Goal: Task Accomplishment & Management: Use online tool/utility

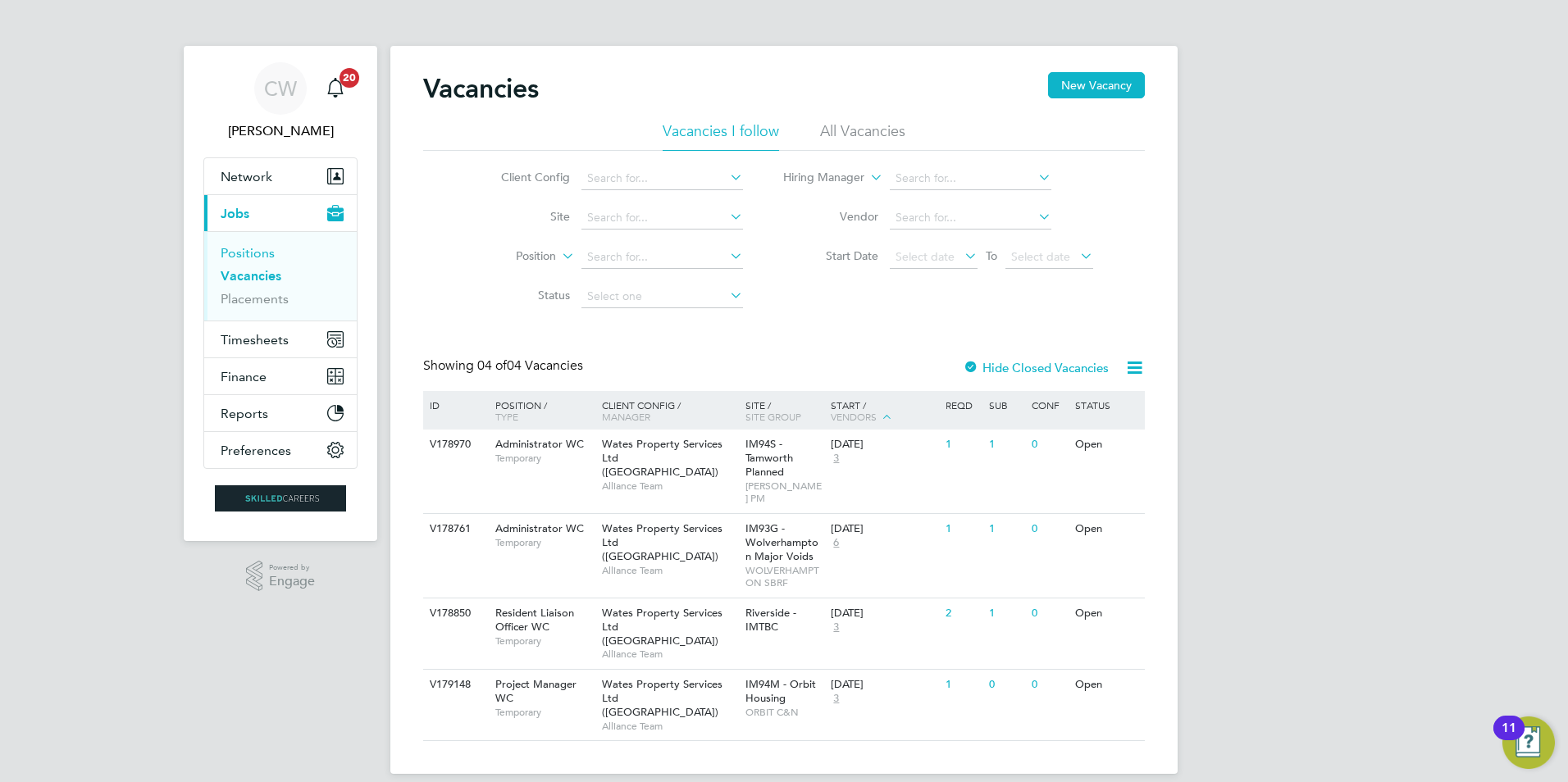
click at [269, 245] on link "Positions" at bounding box center [248, 253] width 54 height 16
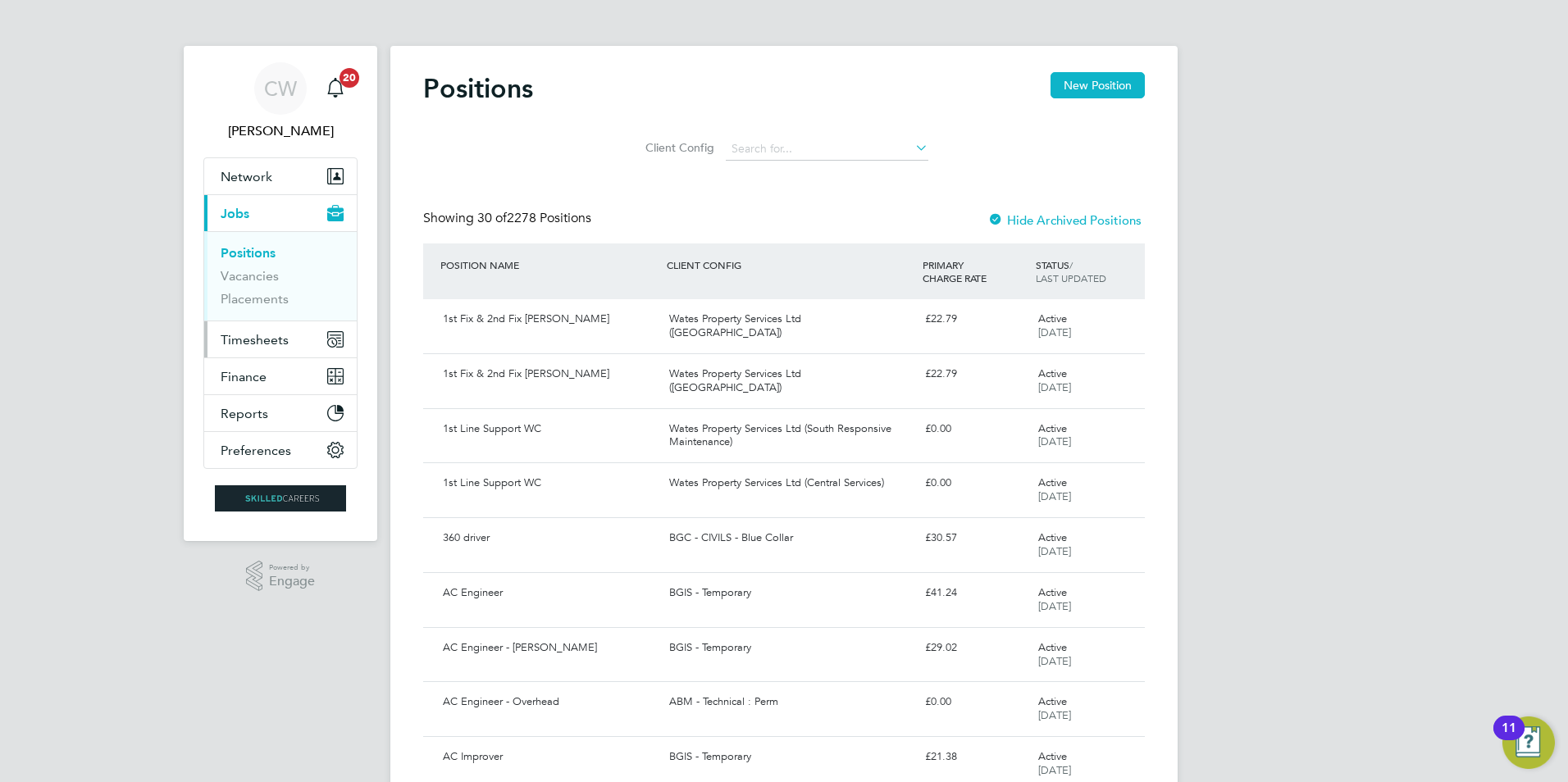
click at [279, 338] on span "Timesheets" at bounding box center [255, 340] width 68 height 16
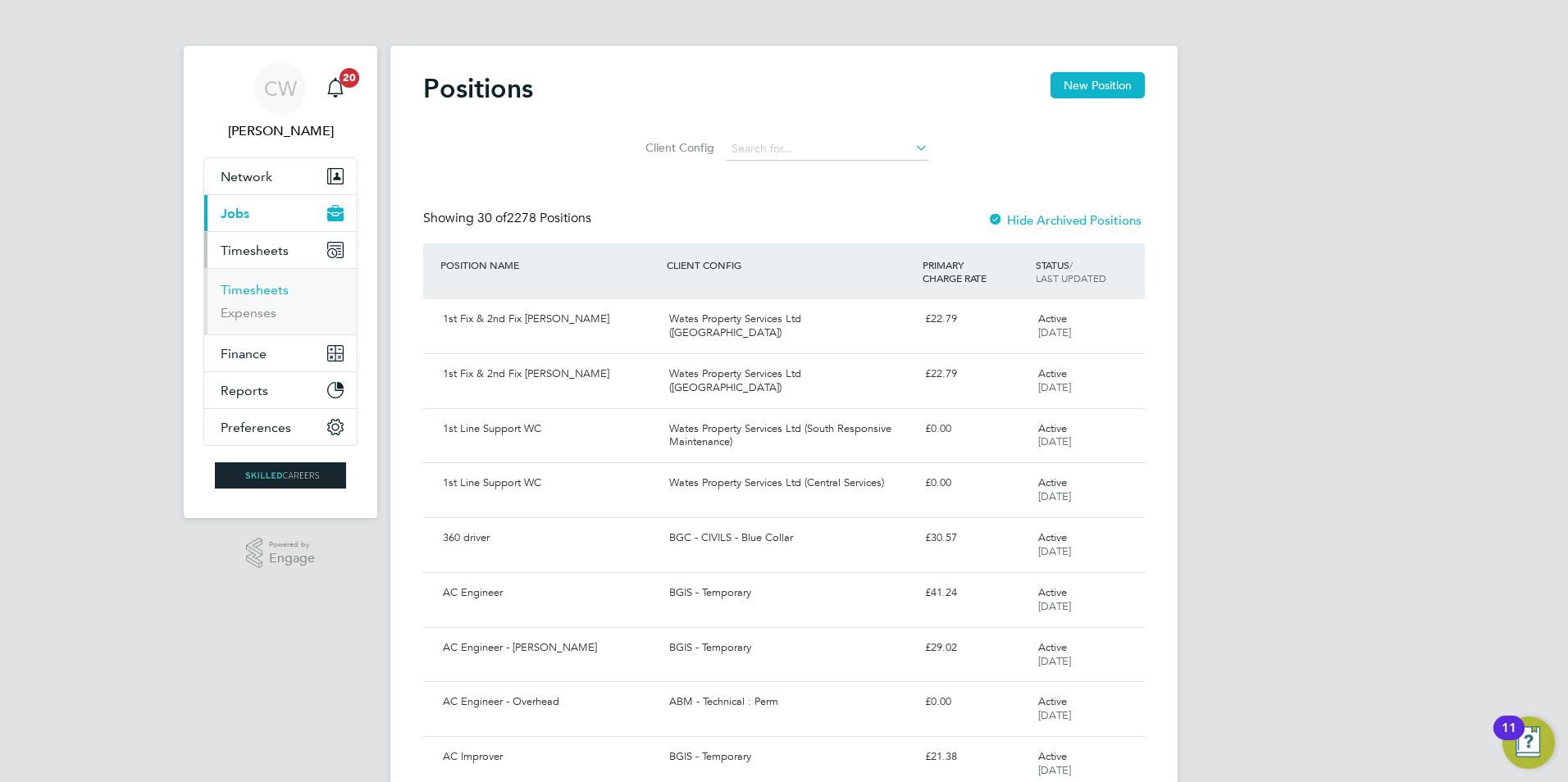
click at [286, 286] on link "Timesheets" at bounding box center [255, 290] width 68 height 16
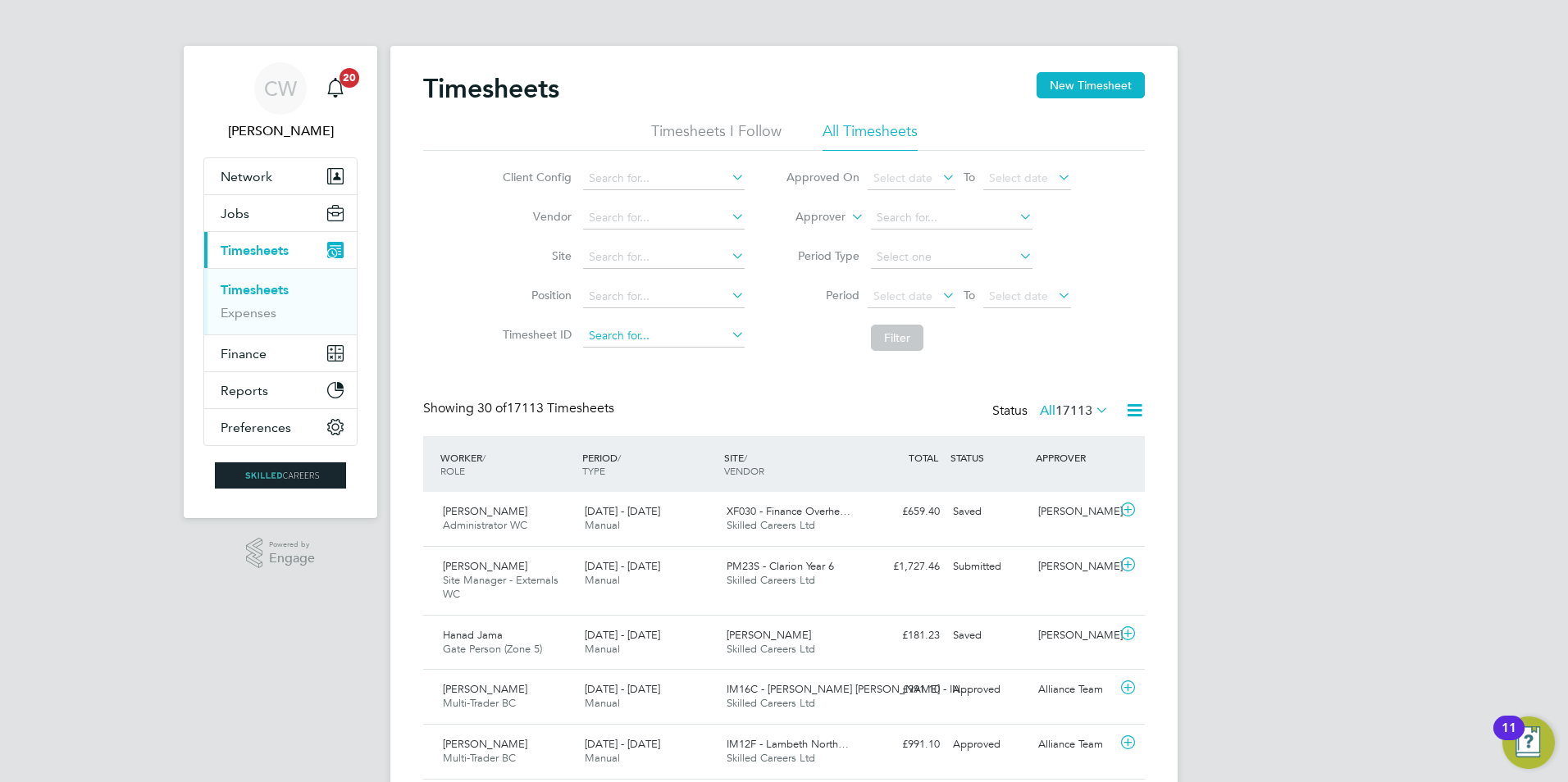
click at [667, 340] on input at bounding box center [664, 336] width 161 height 23
type input "d"
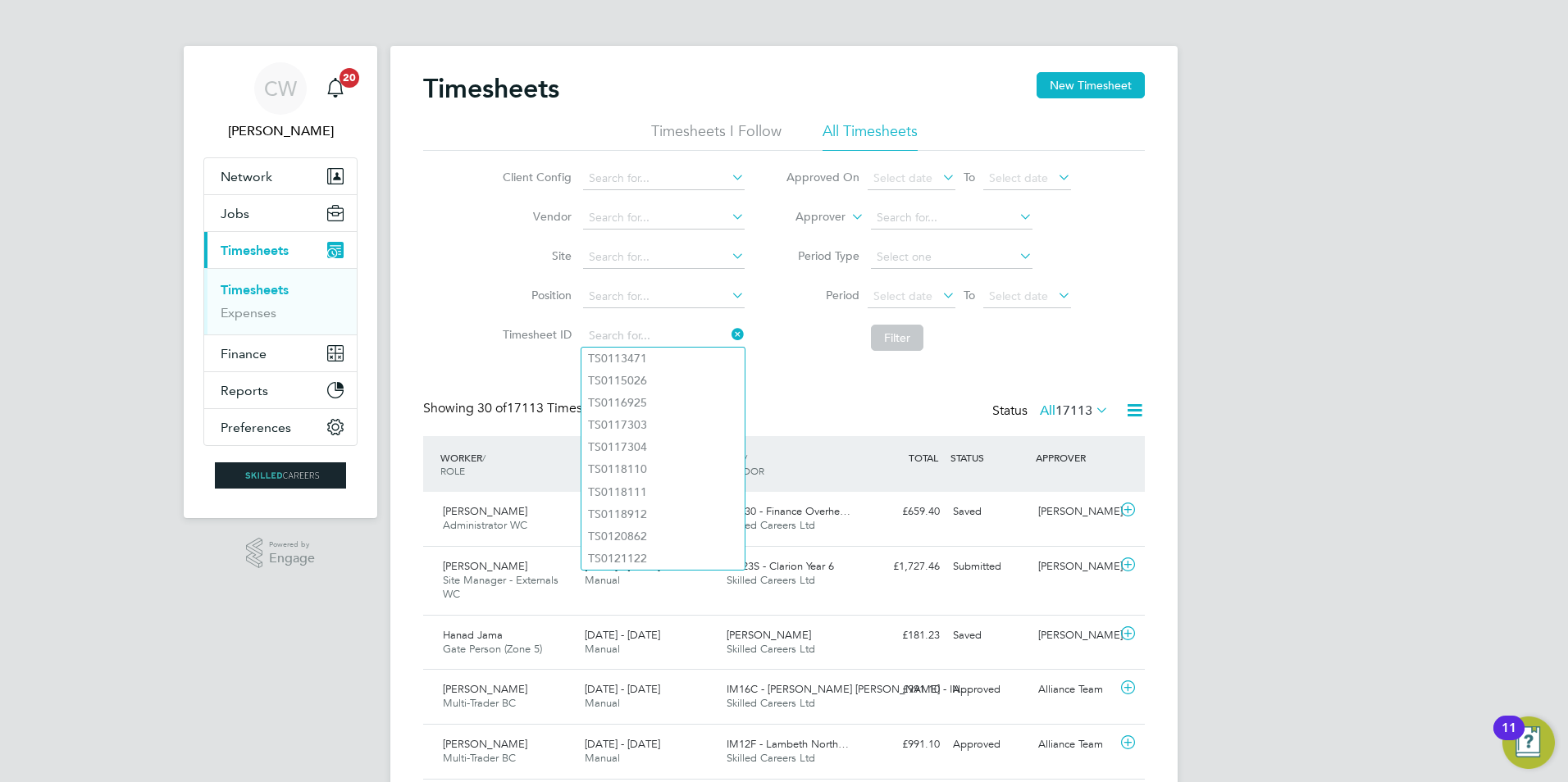
click at [659, 237] on li "Vendor" at bounding box center [621, 218] width 288 height 39
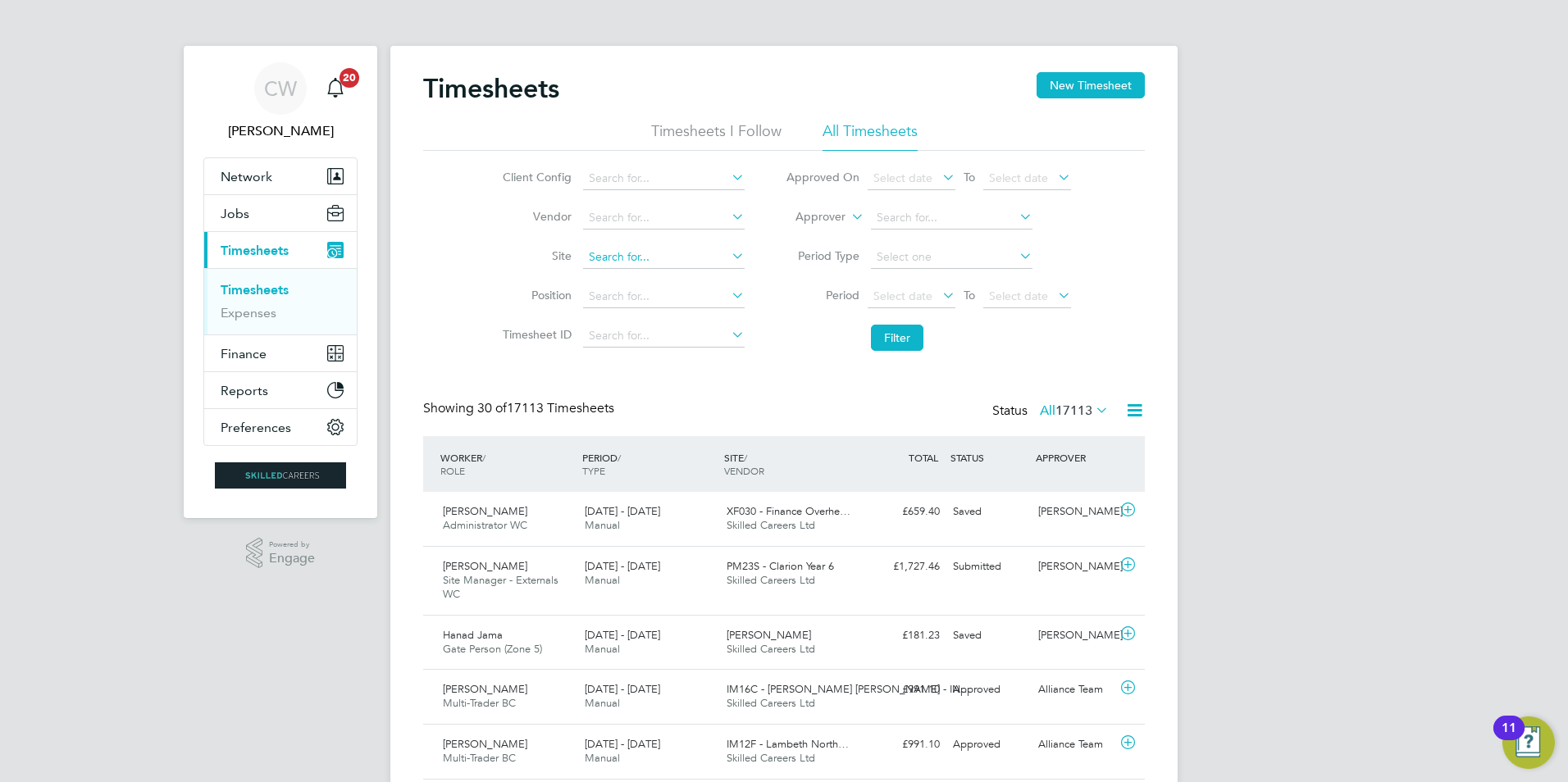
click at [661, 247] on input at bounding box center [664, 257] width 161 height 23
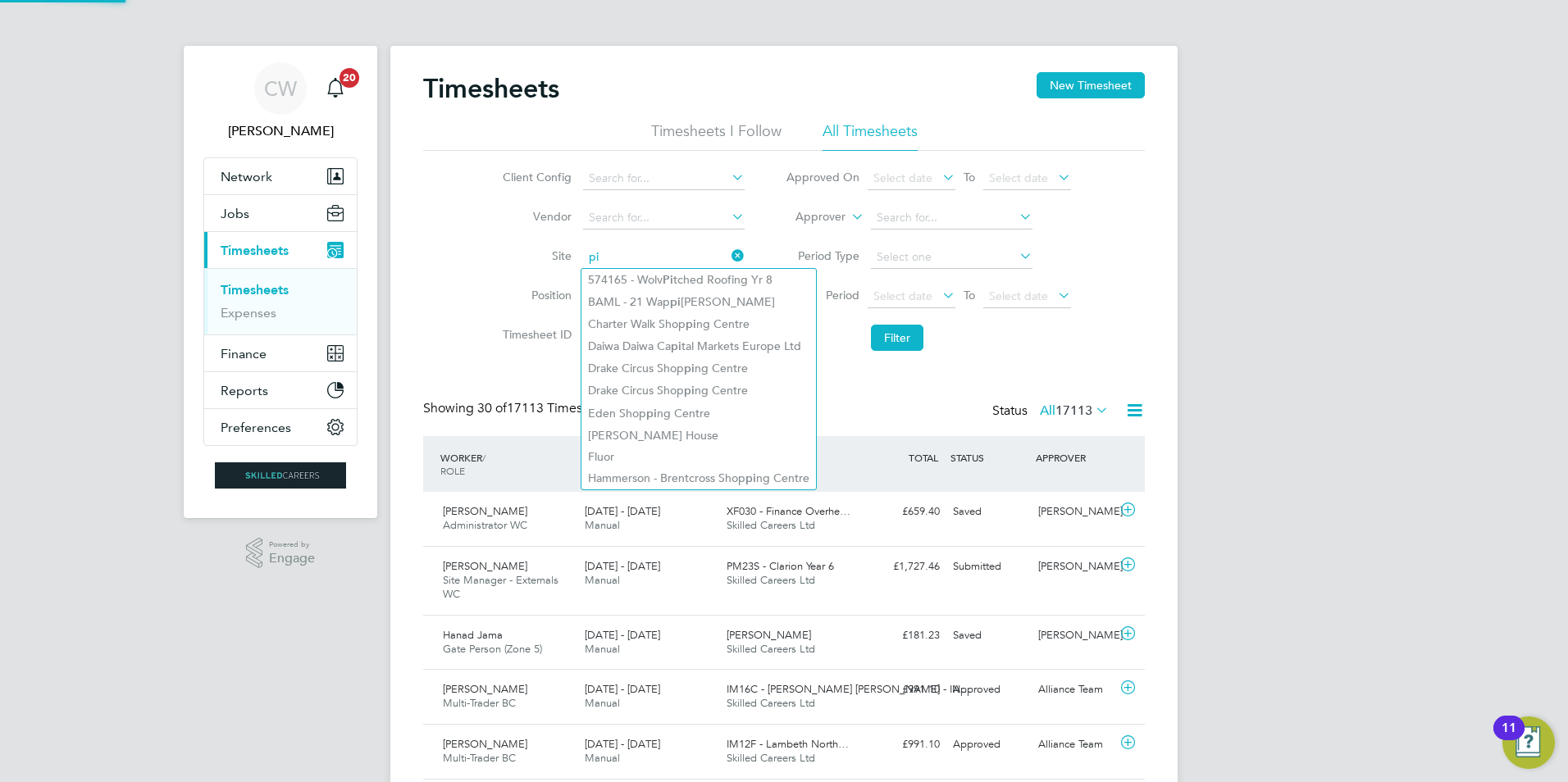
type input "p"
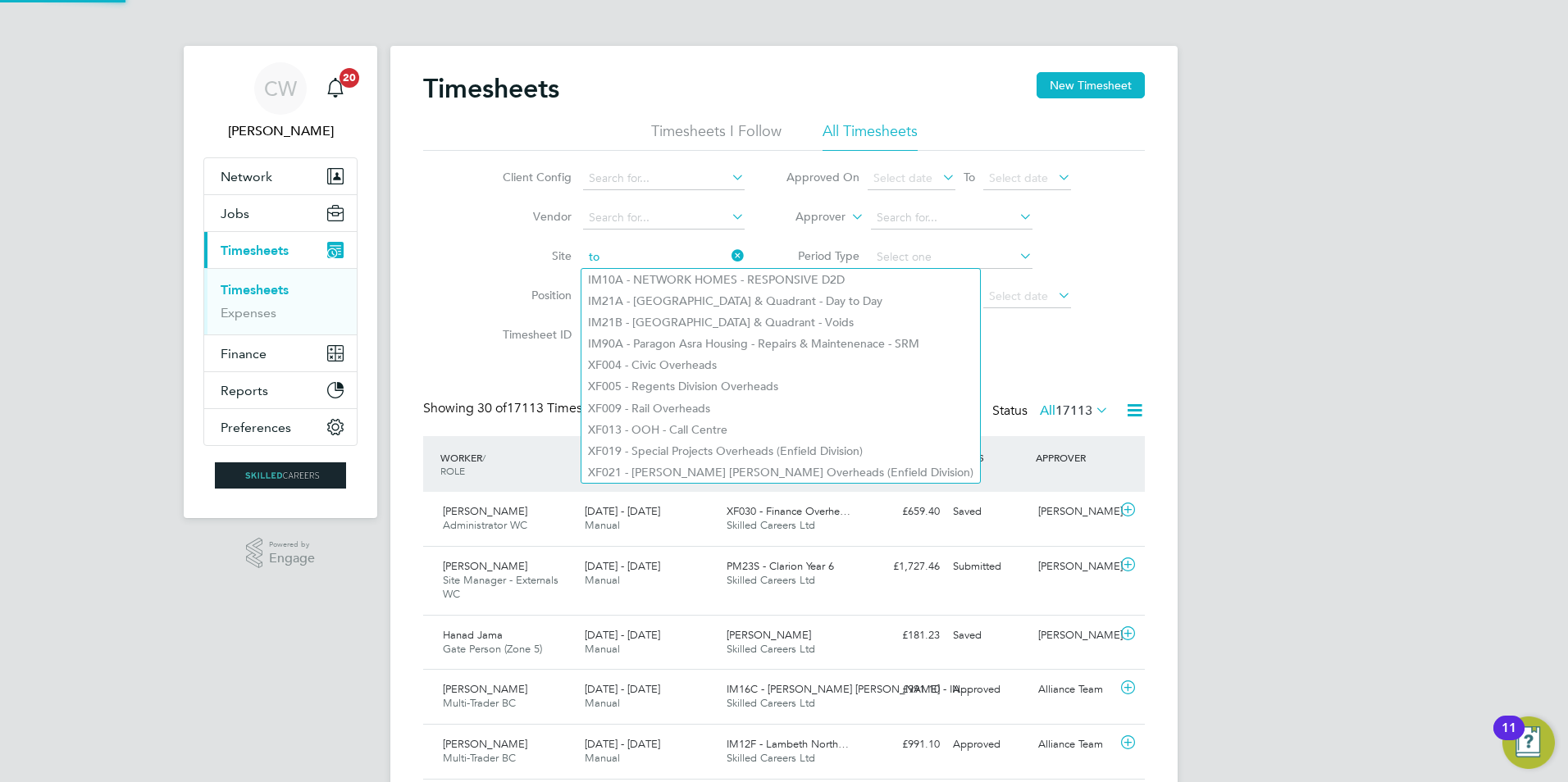
type input "t"
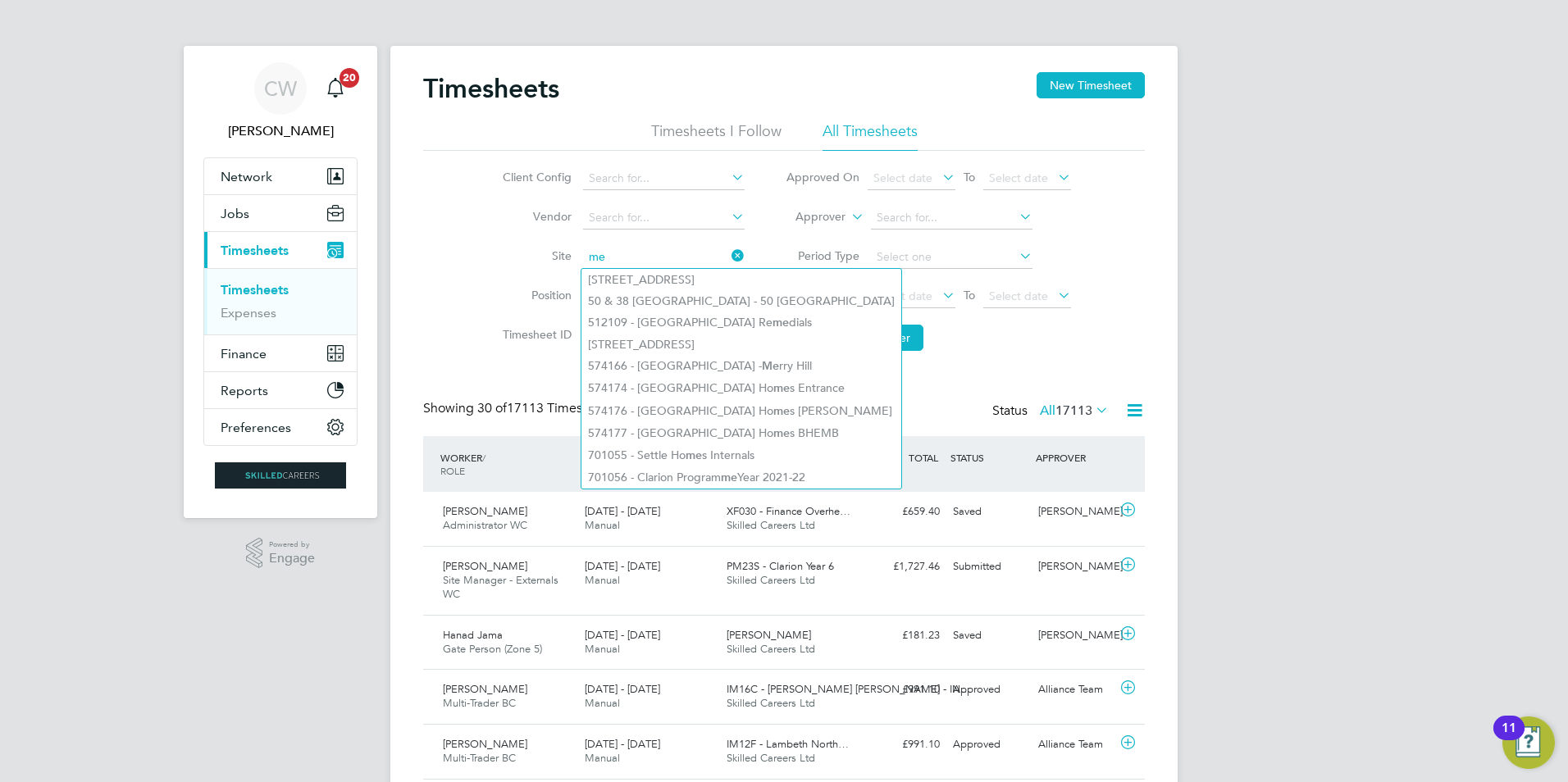
type input "m"
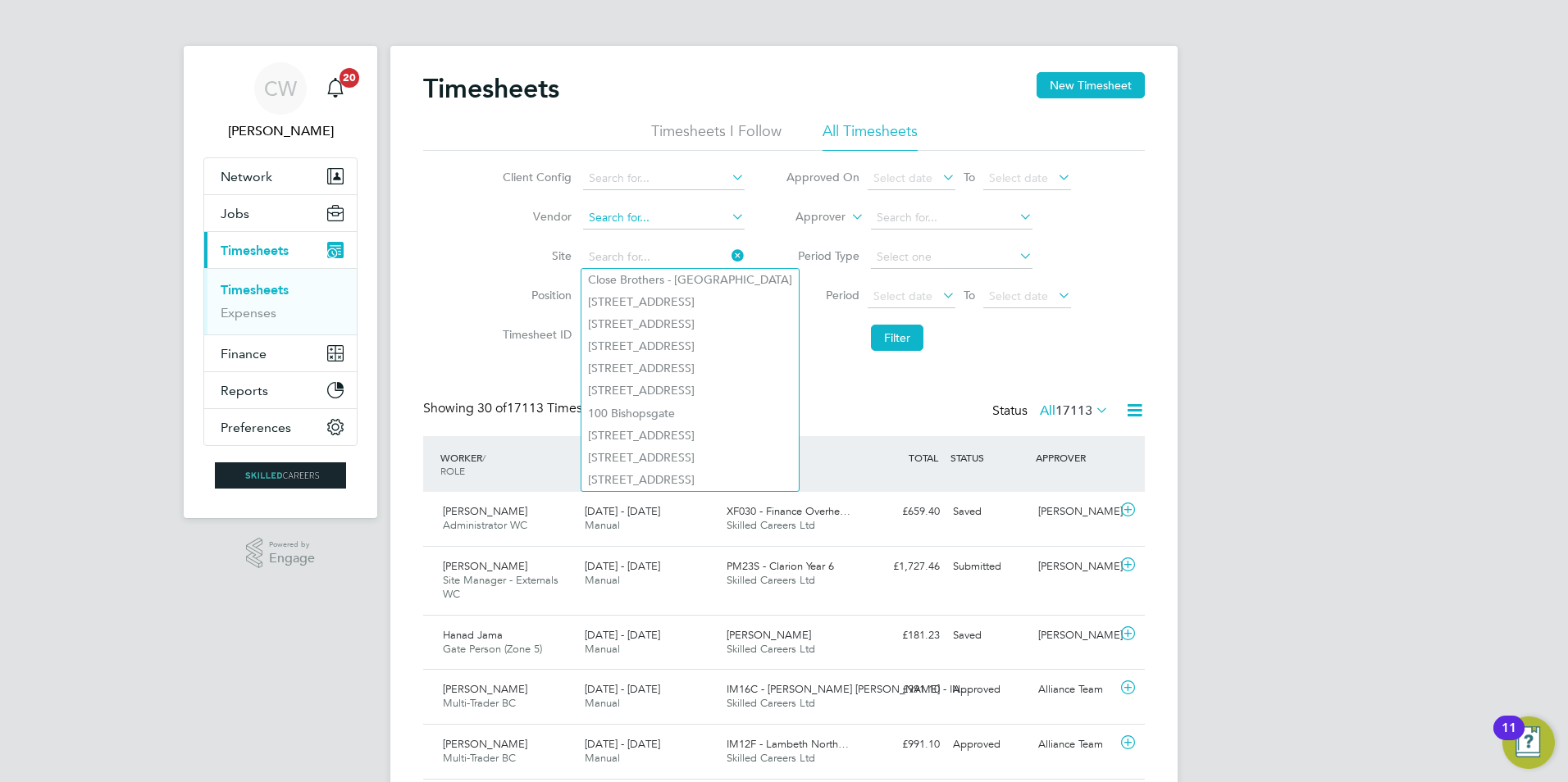
click at [596, 223] on input at bounding box center [664, 218] width 161 height 23
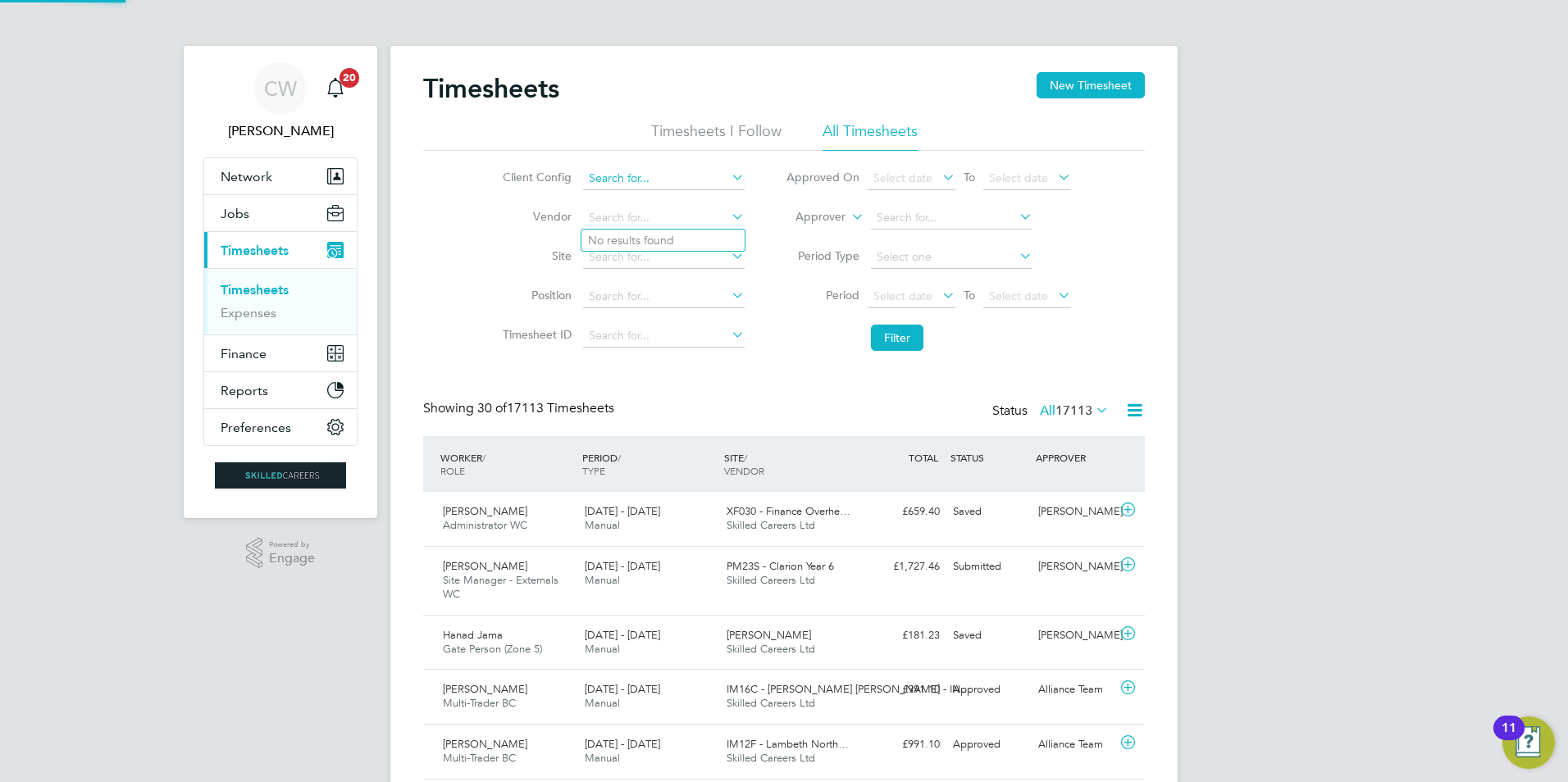
drag, startPoint x: 633, startPoint y: 189, endPoint x: 638, endPoint y: 167, distance: 22.6
click at [634, 183] on input at bounding box center [664, 179] width 161 height 23
click at [482, 220] on li "Vendor" at bounding box center [621, 218] width 288 height 39
click at [635, 324] on input at bounding box center [664, 336] width 161 height 23
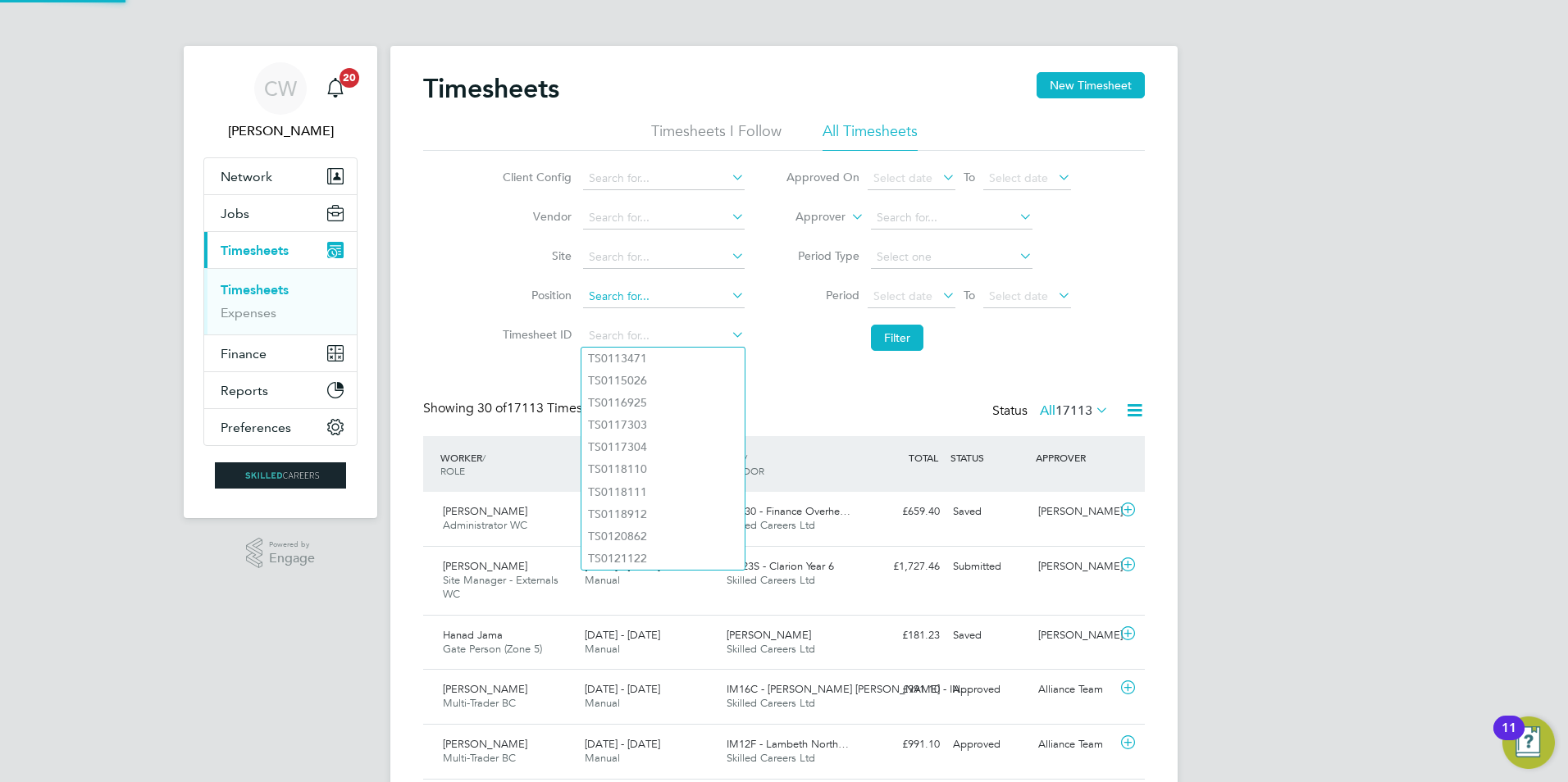
click at [652, 288] on input at bounding box center [664, 296] width 161 height 23
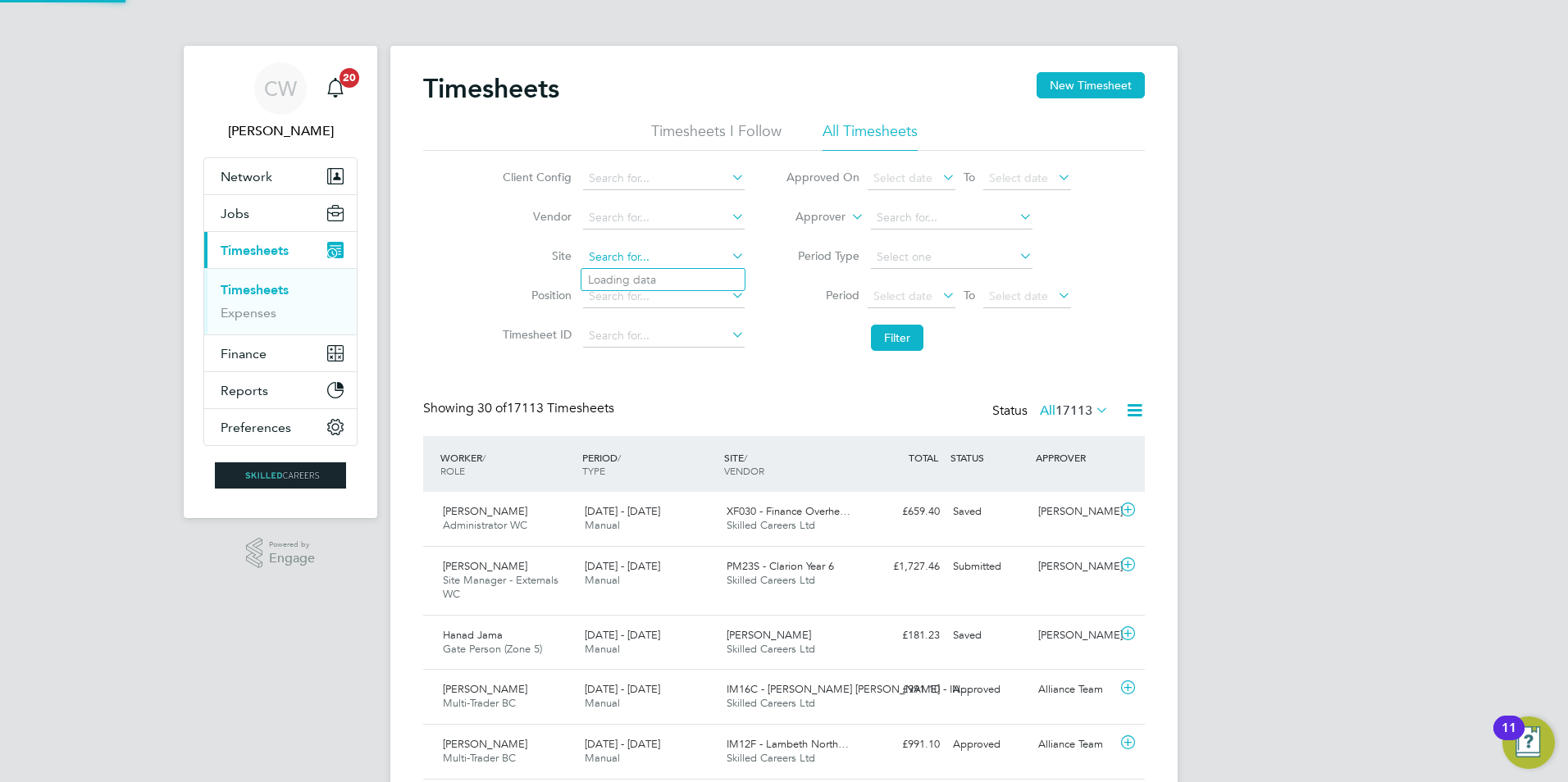
click at [654, 248] on input at bounding box center [664, 257] width 161 height 23
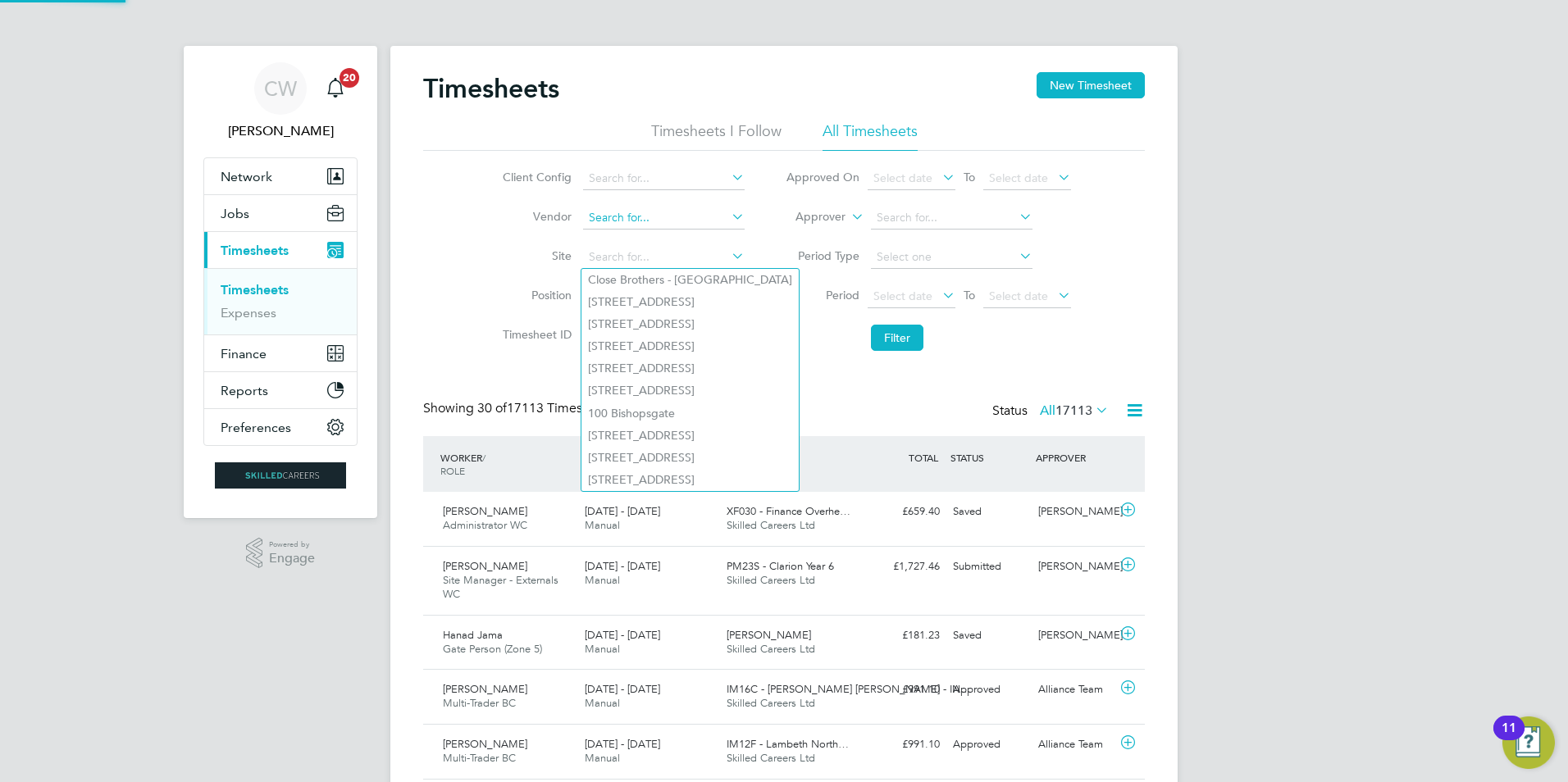
click at [660, 221] on input at bounding box center [664, 218] width 161 height 23
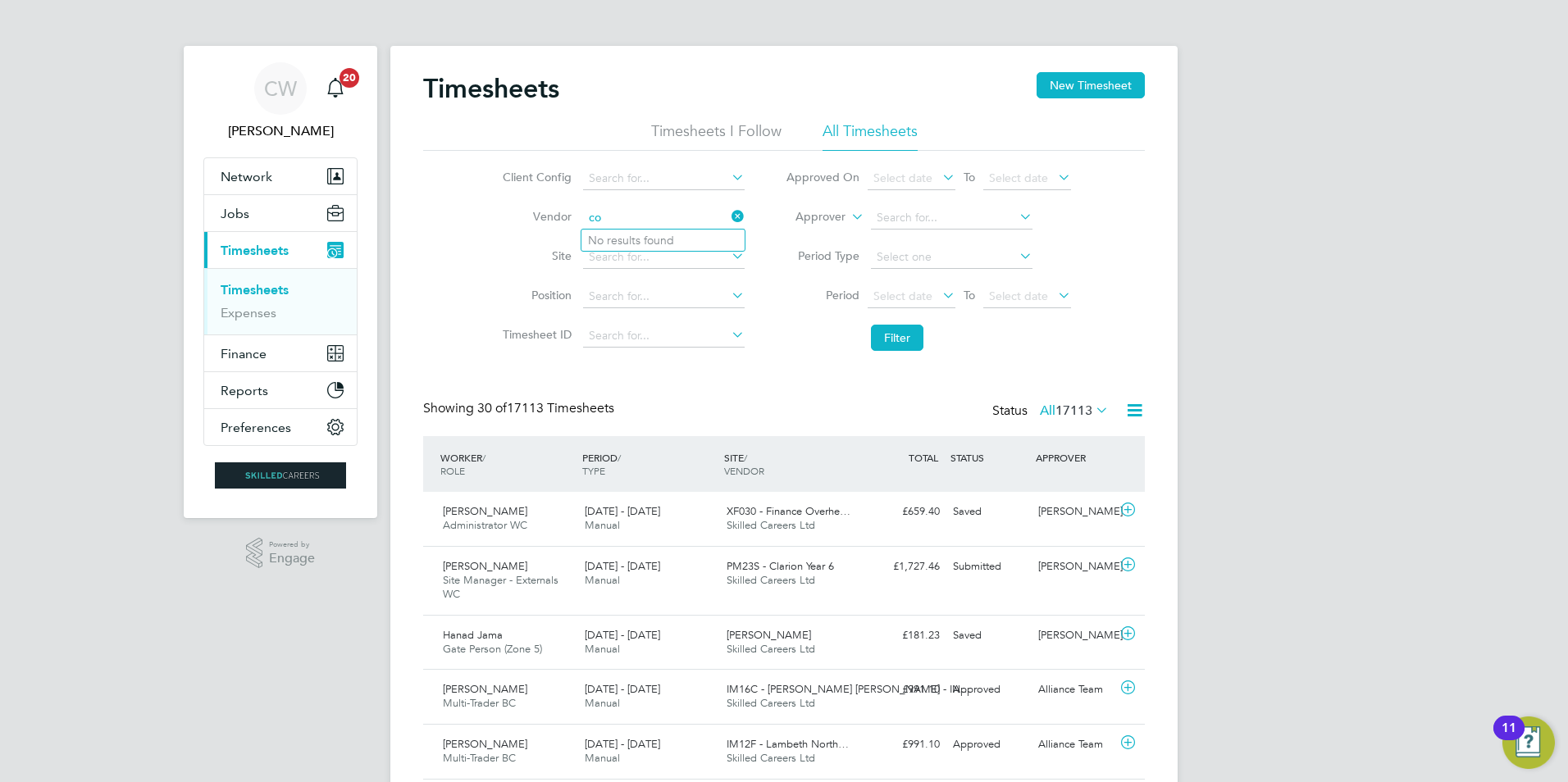
type input "c"
click at [683, 175] on input at bounding box center [664, 179] width 161 height 23
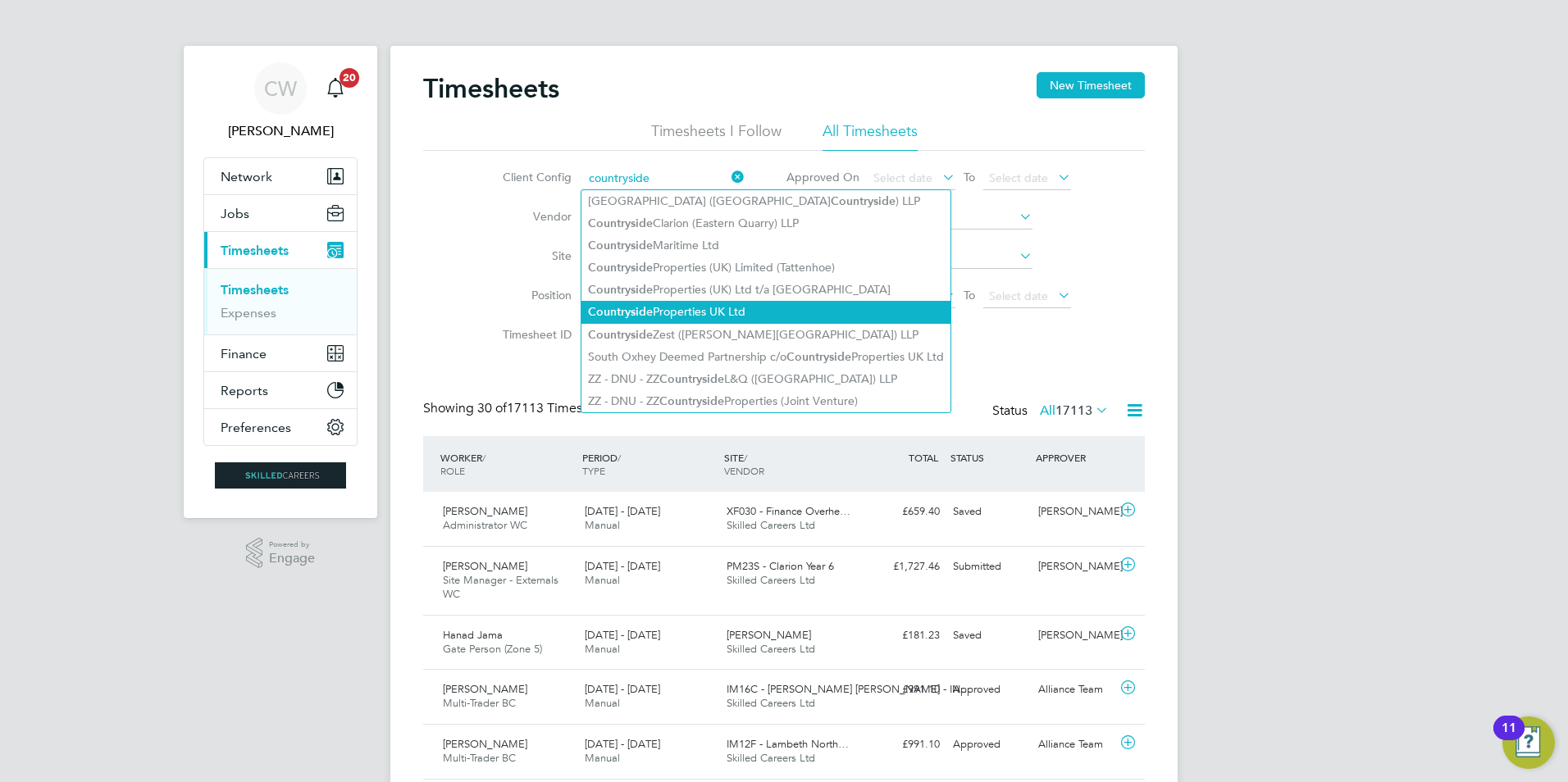
click at [771, 305] on li "Countryside Properties UK Ltd" at bounding box center [766, 311] width 369 height 22
type input "Countryside Properties UK Ltd"
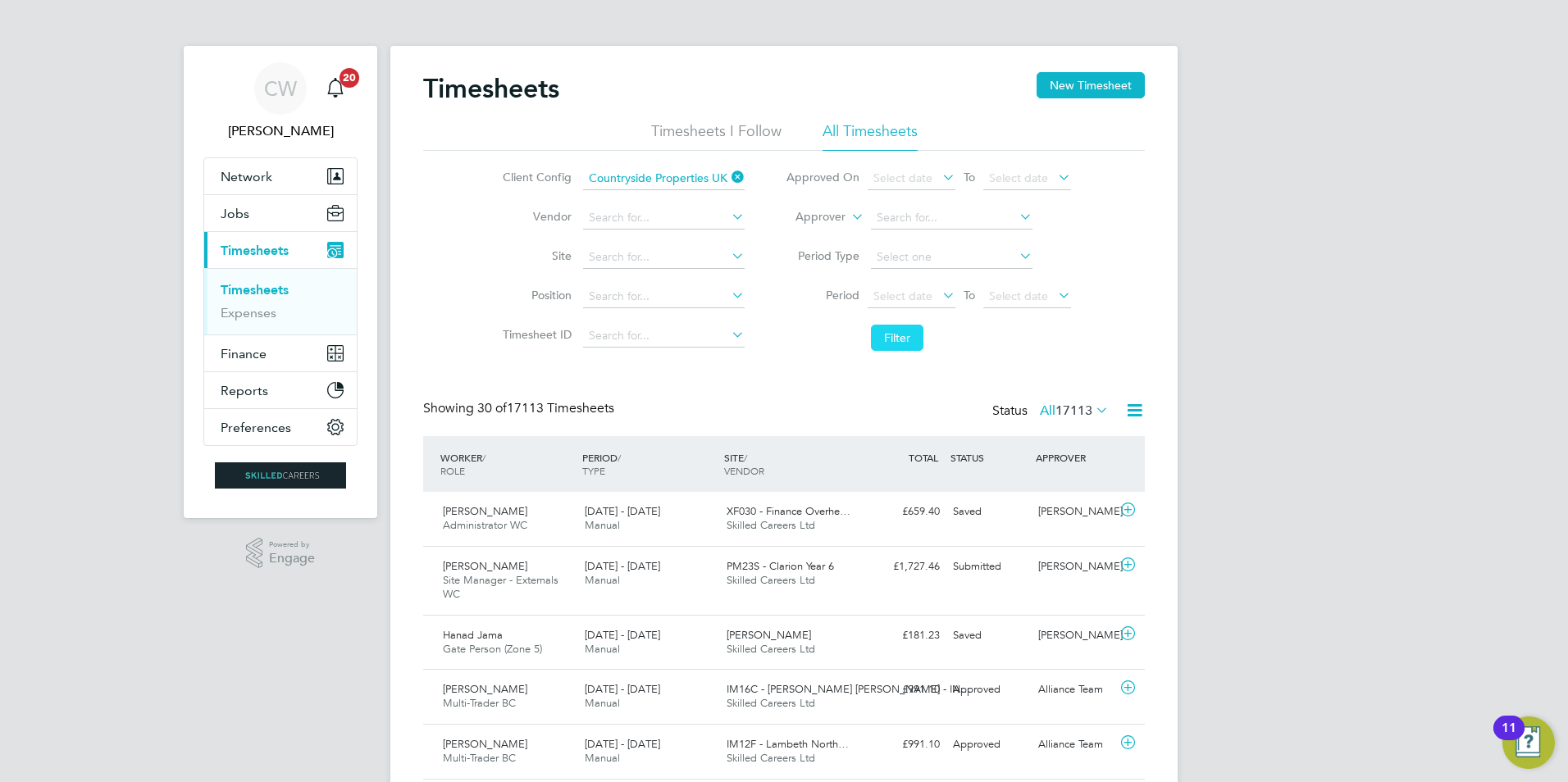
click at [896, 330] on button "Filter" at bounding box center [897, 337] width 52 height 26
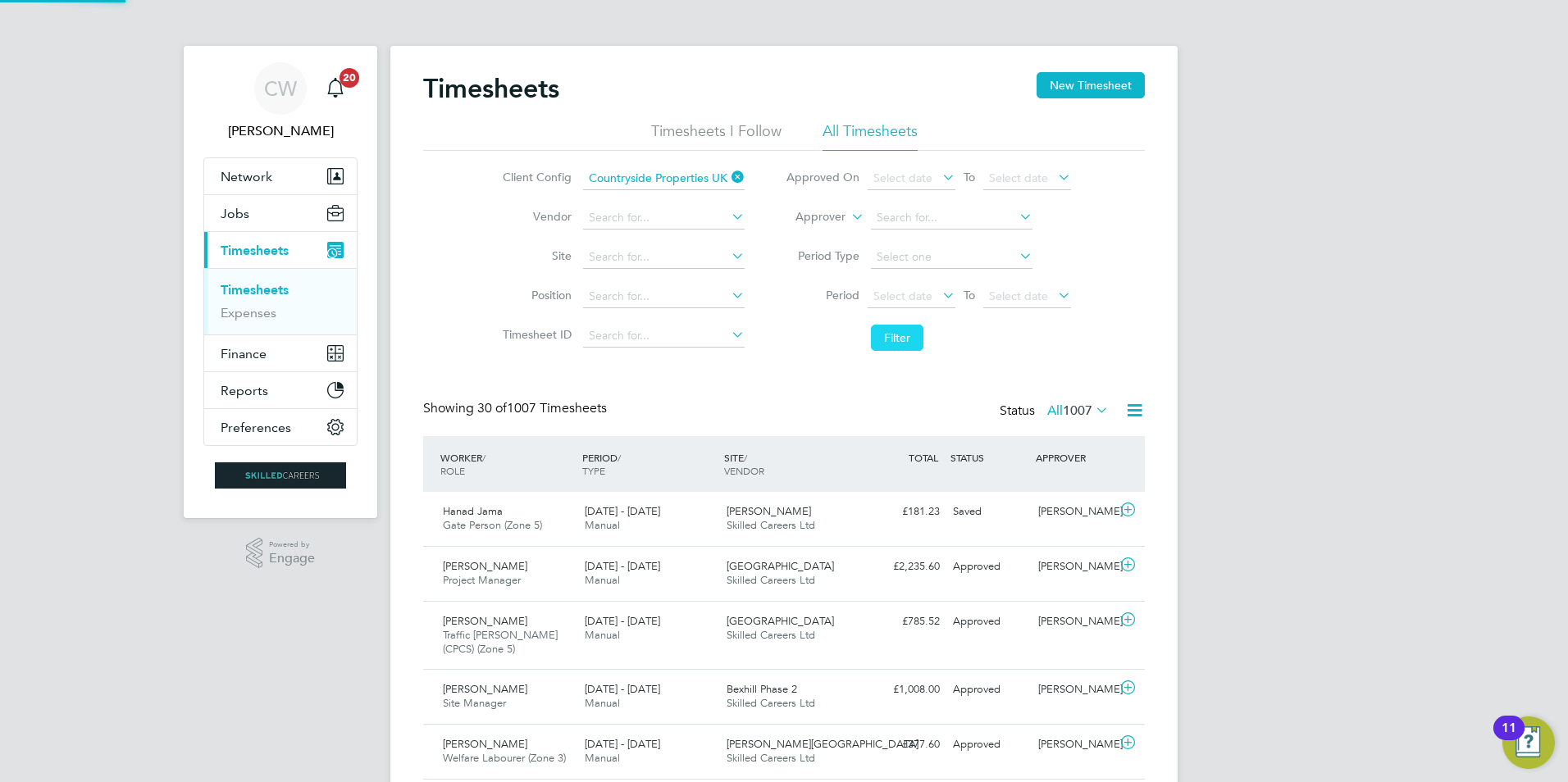
scroll to position [55, 143]
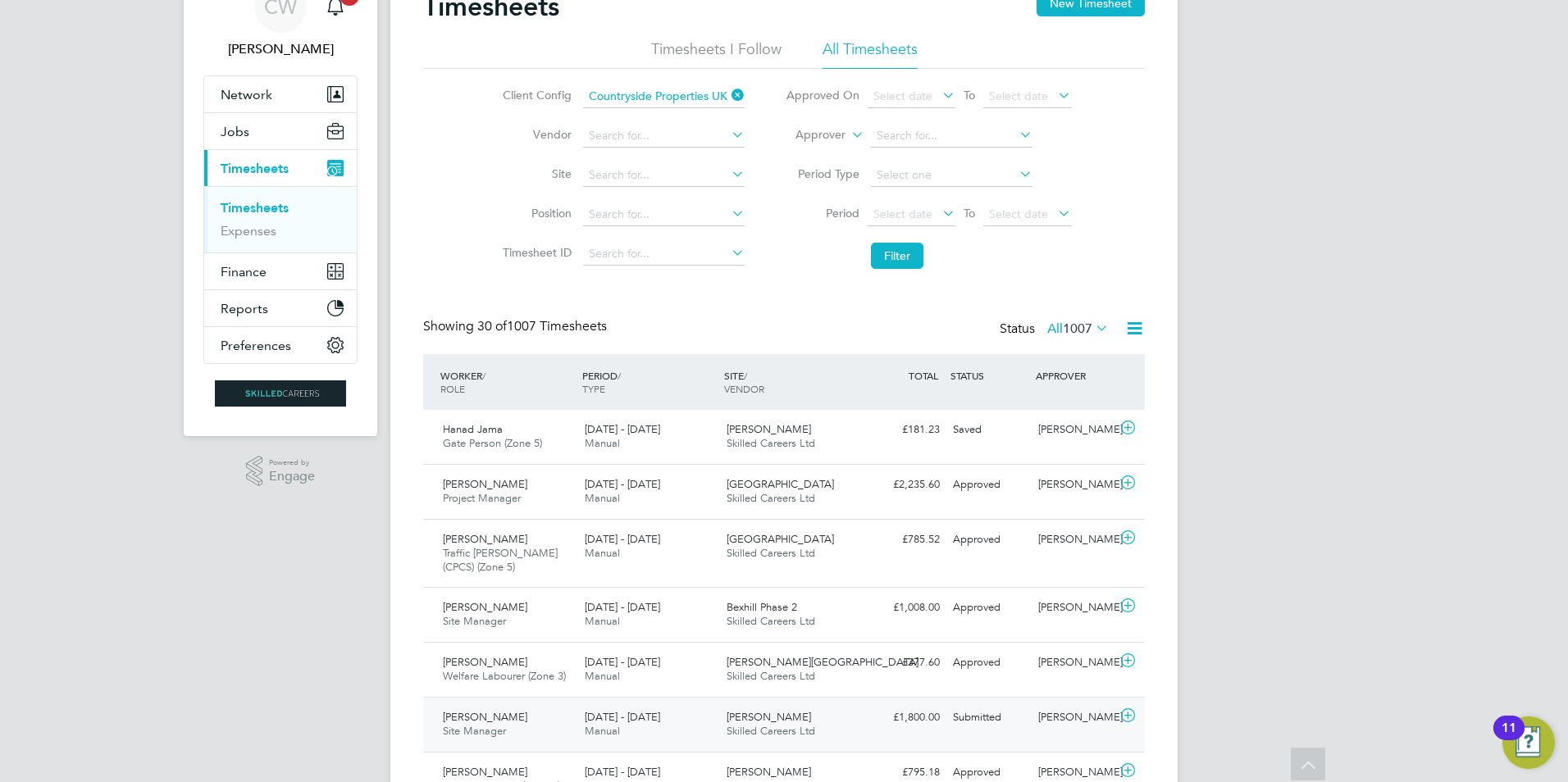
click at [511, 724] on div "[PERSON_NAME] Site Manager [DATE] - [DATE]" at bounding box center [507, 724] width 142 height 41
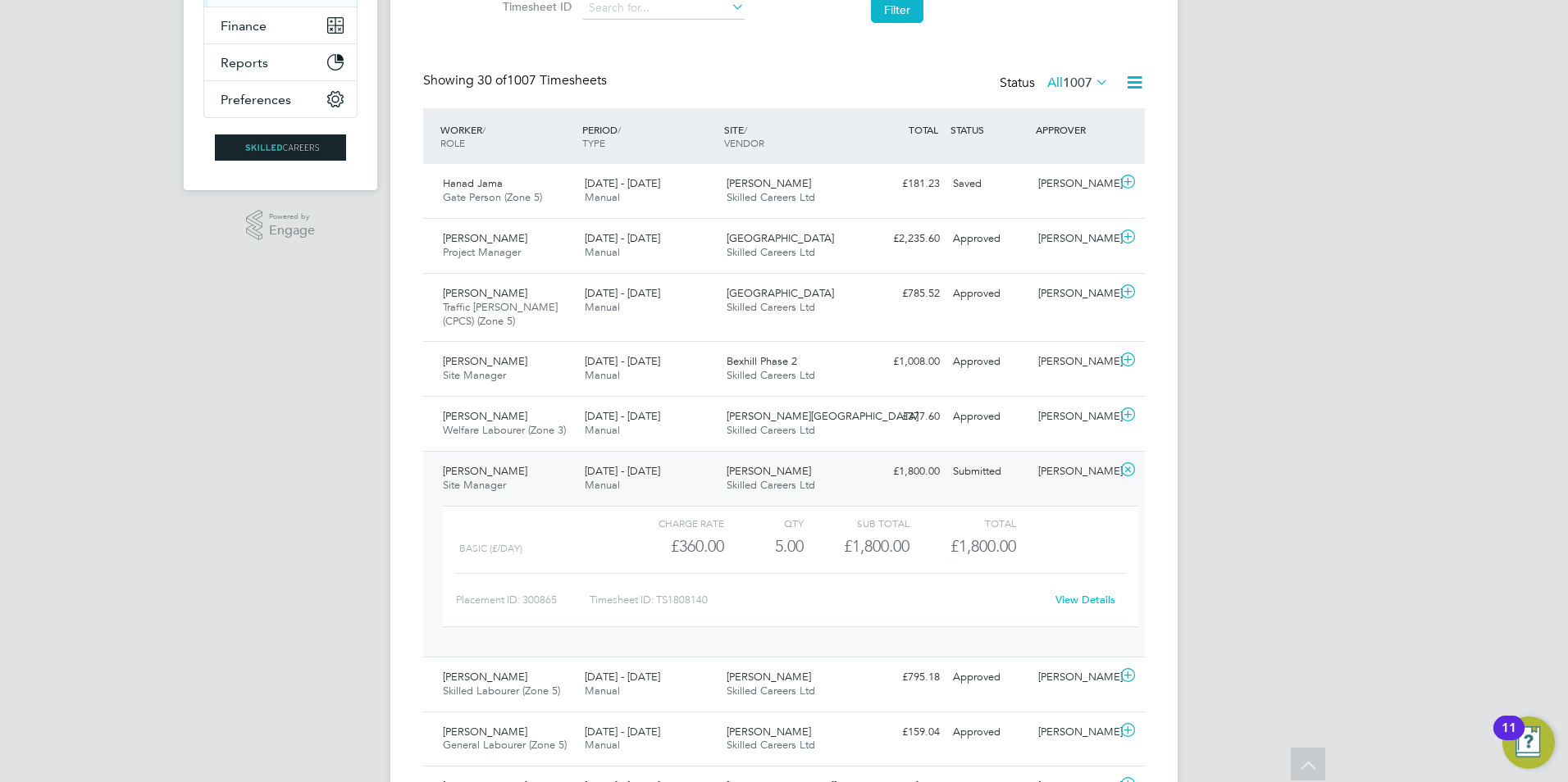
click at [1027, 472] on div "Submitted" at bounding box center [989, 472] width 85 height 27
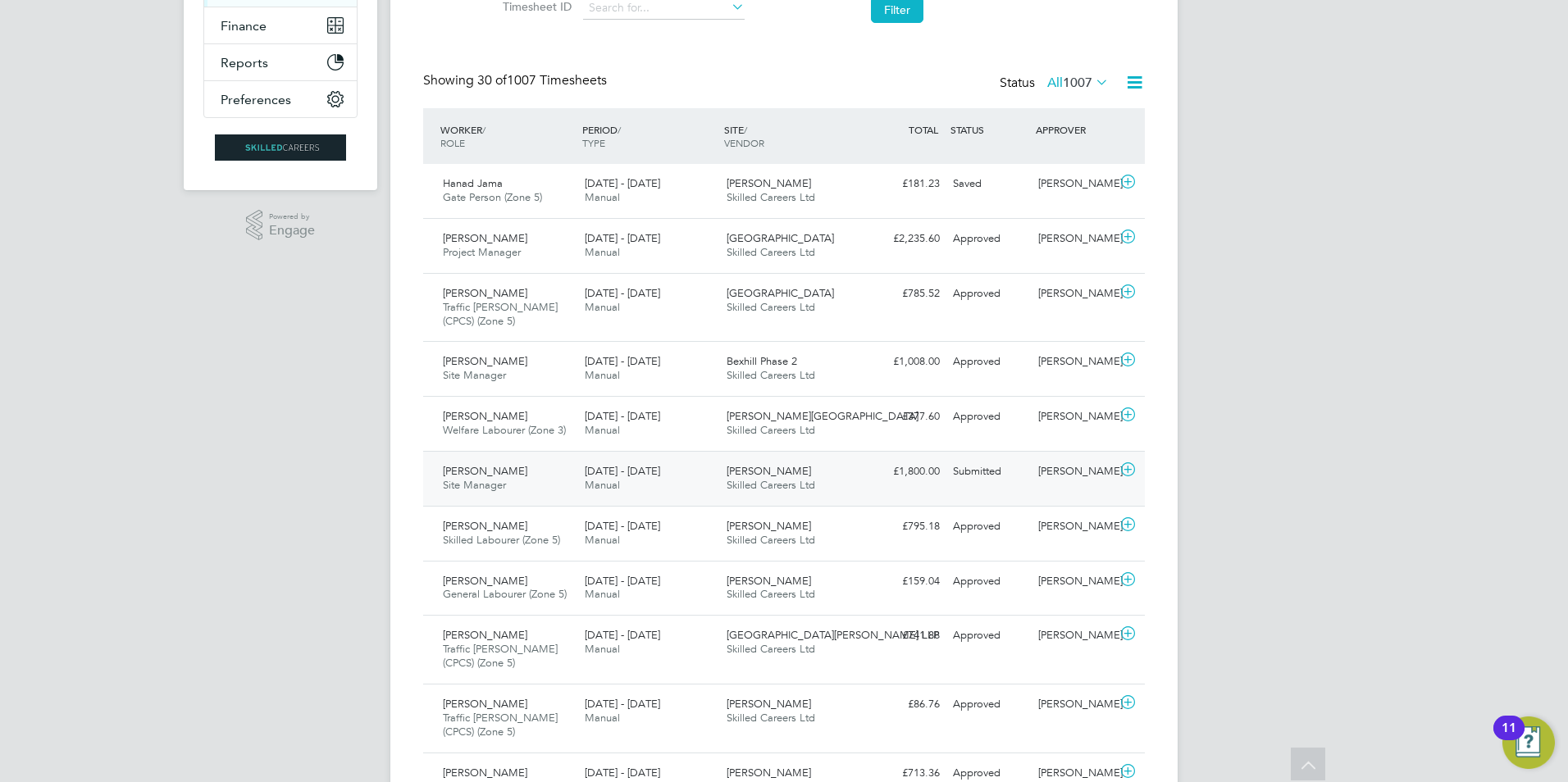
click at [1034, 468] on div "[PERSON_NAME]" at bounding box center [1074, 472] width 85 height 27
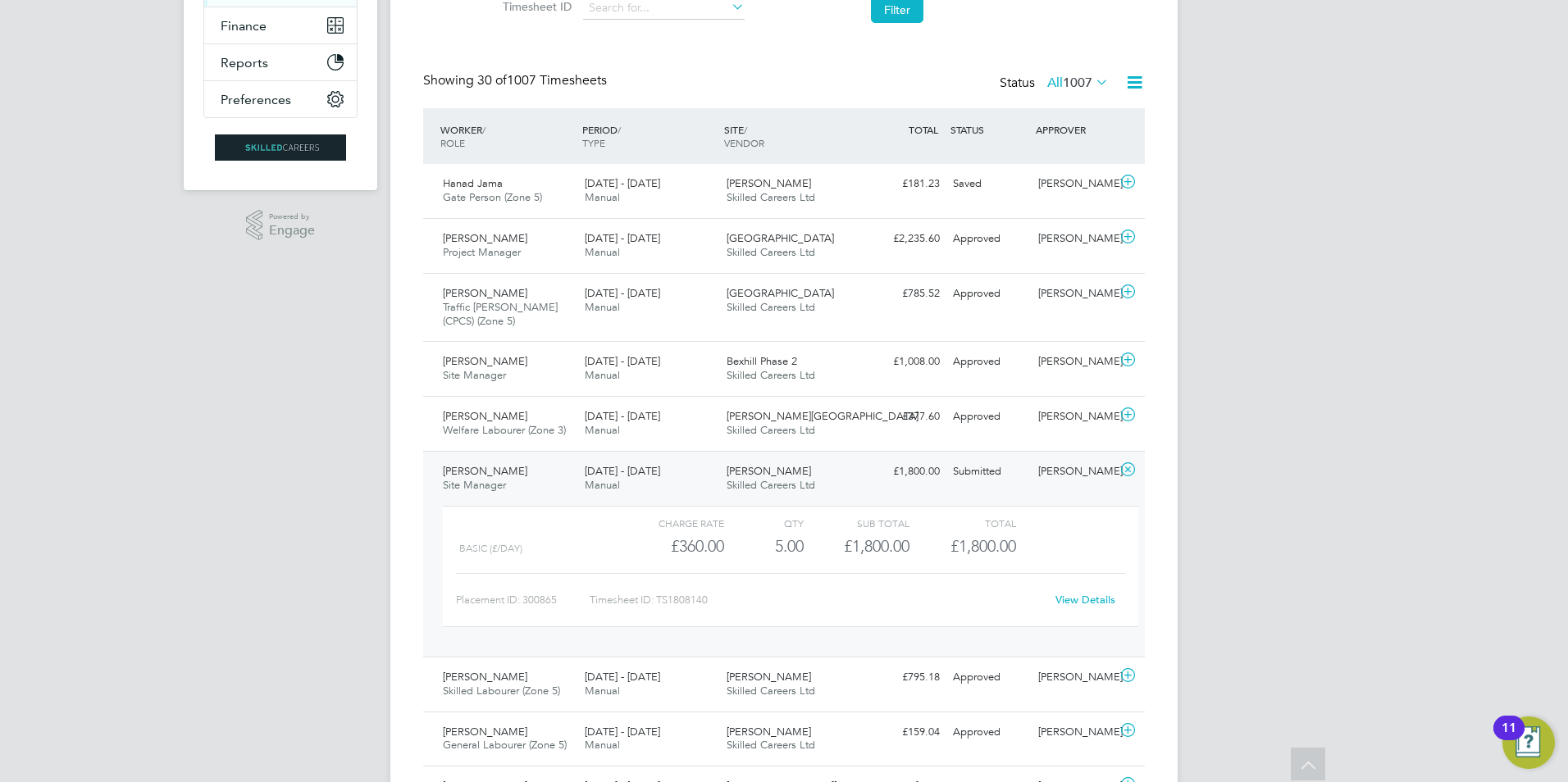
click at [1127, 602] on div "Charge rate QTY Sub Total Total Basic (£/day) £360.00 5 5.00 5 £1,800.00 £1,800…" at bounding box center [791, 566] width 696 height 121
